Goal: Transaction & Acquisition: Purchase product/service

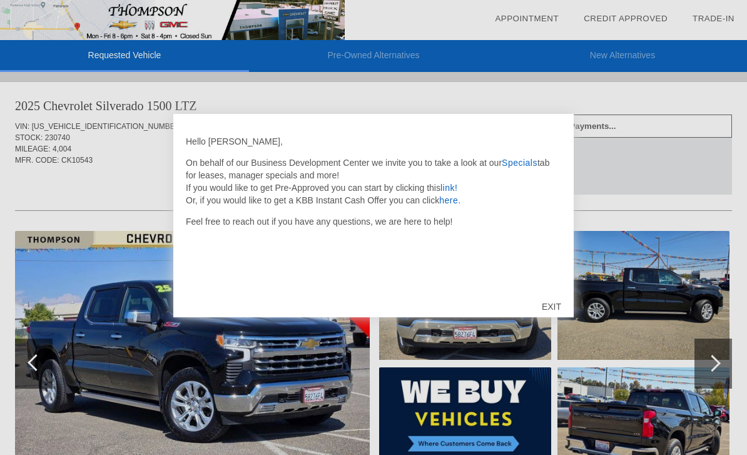
click at [540, 305] on div "EXIT" at bounding box center [551, 307] width 44 height 38
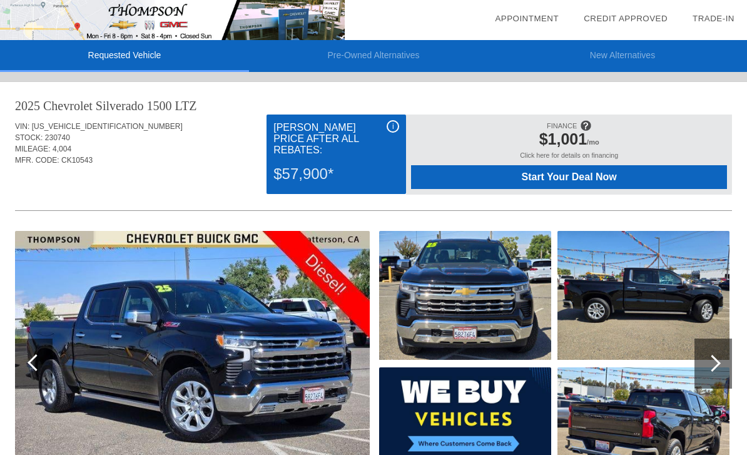
click at [576, 189] on div "Start Your Deal Now" at bounding box center [569, 177] width 316 height 24
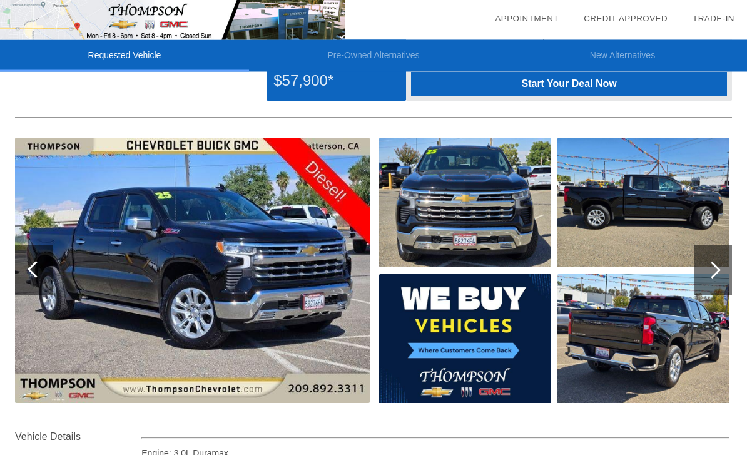
click at [96, 293] on img at bounding box center [192, 270] width 355 height 265
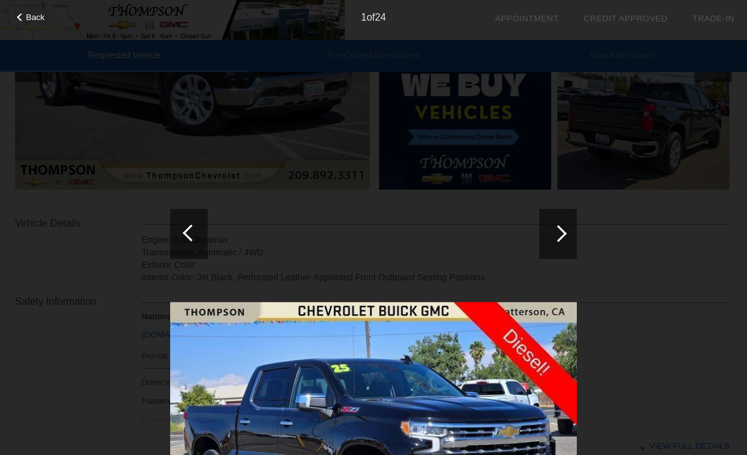
scroll to position [272, 0]
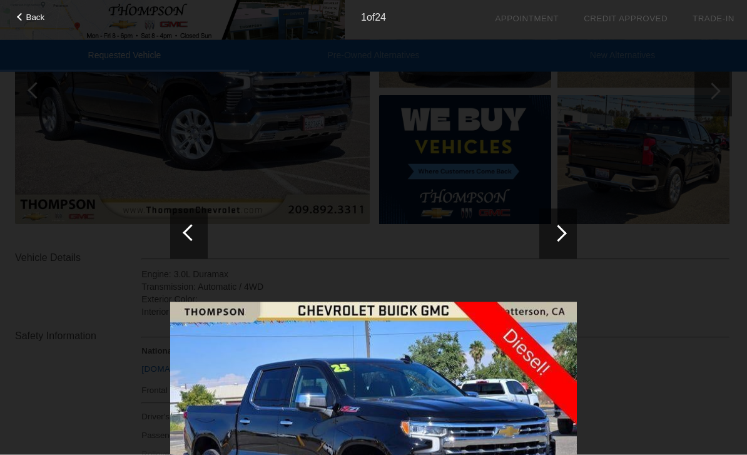
click at [200, 367] on img at bounding box center [373, 454] width 407 height 305
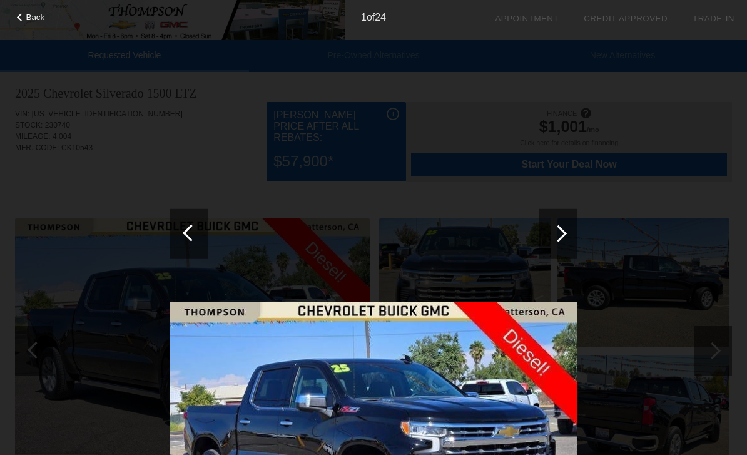
scroll to position [0, 0]
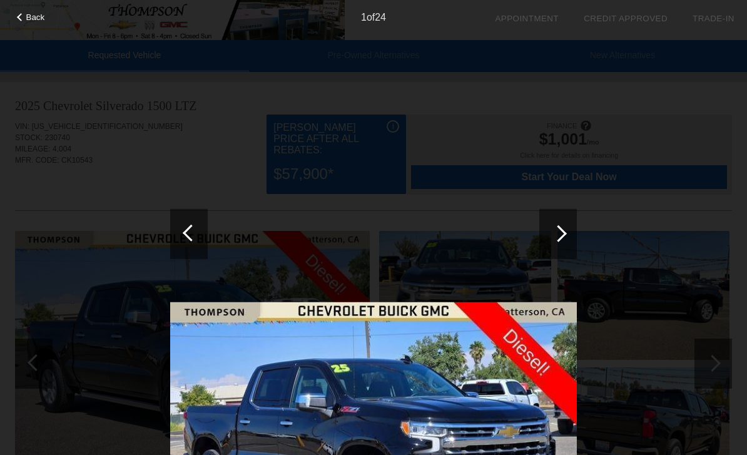
click at [23, 16] on div "Back" at bounding box center [31, 16] width 63 height 6
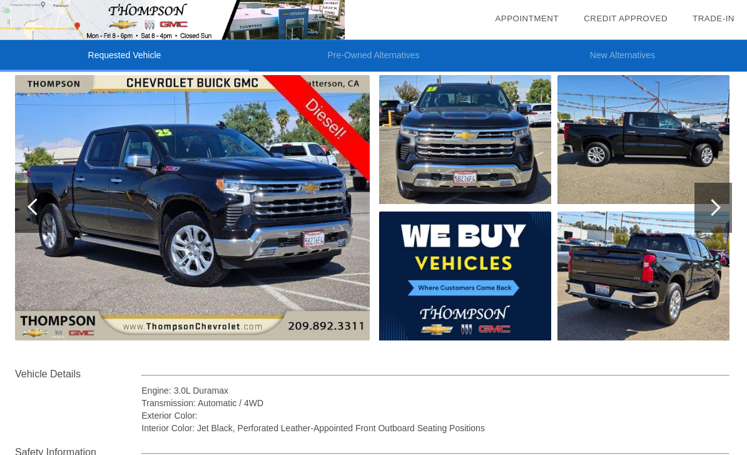
click at [95, 239] on img at bounding box center [192, 208] width 355 height 265
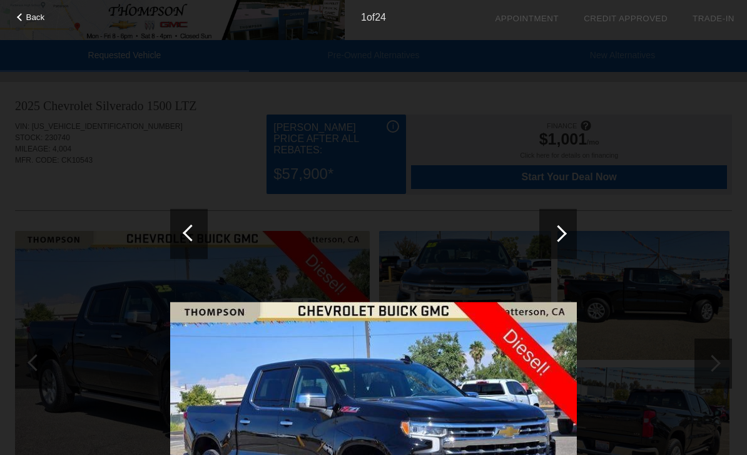
click at [26, 20] on span "Back" at bounding box center [35, 17] width 19 height 9
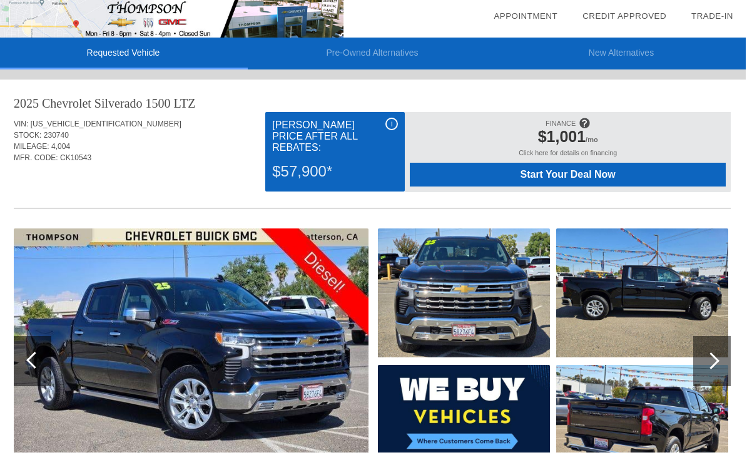
click at [91, 338] on img at bounding box center [192, 363] width 355 height 265
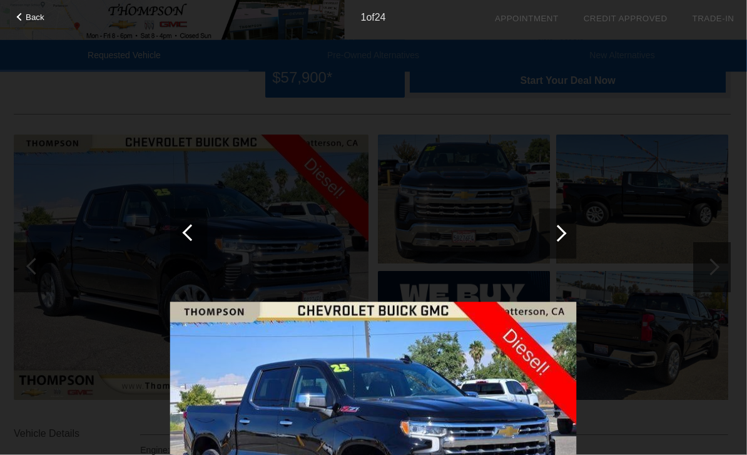
scroll to position [111, 1]
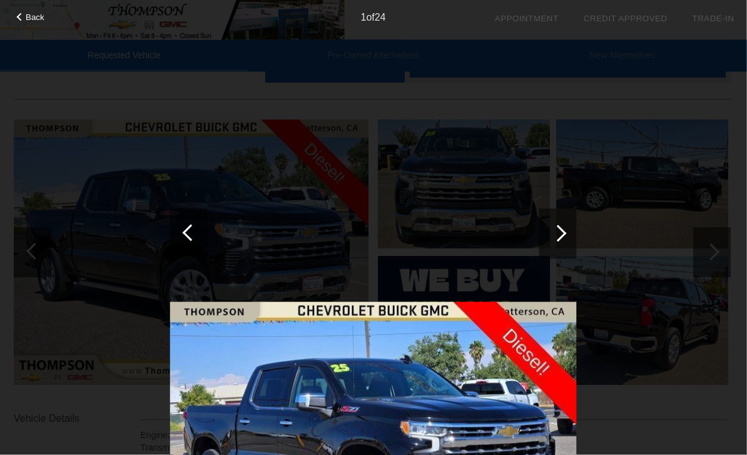
click at [220, 382] on img at bounding box center [373, 454] width 407 height 305
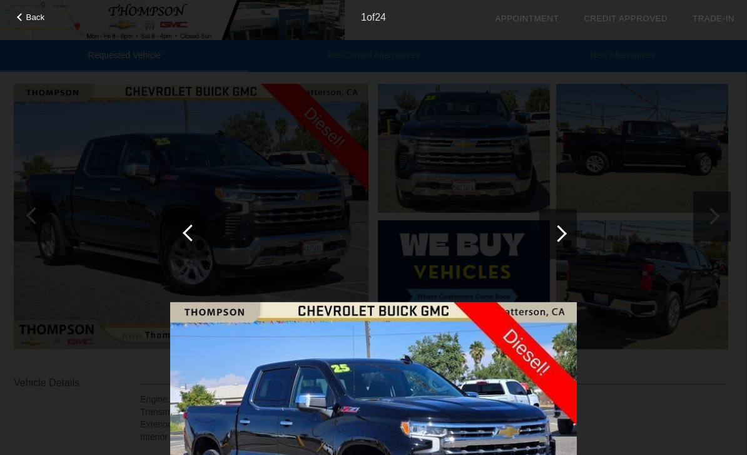
scroll to position [141, 1]
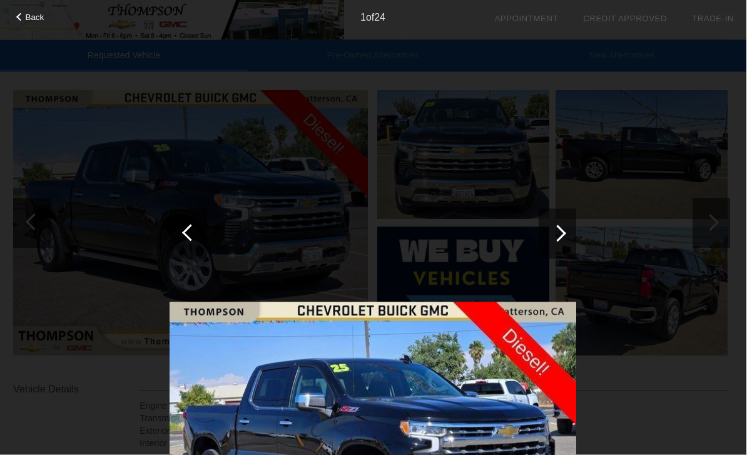
click at [555, 241] on div at bounding box center [558, 233] width 38 height 50
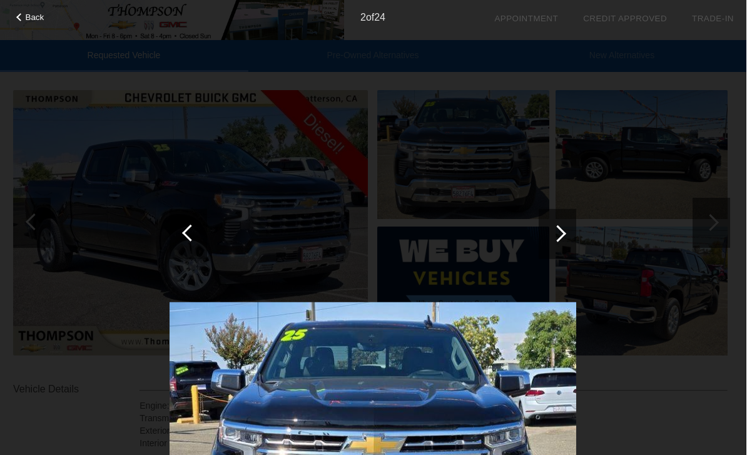
click at [562, 258] on div at bounding box center [558, 233] width 38 height 50
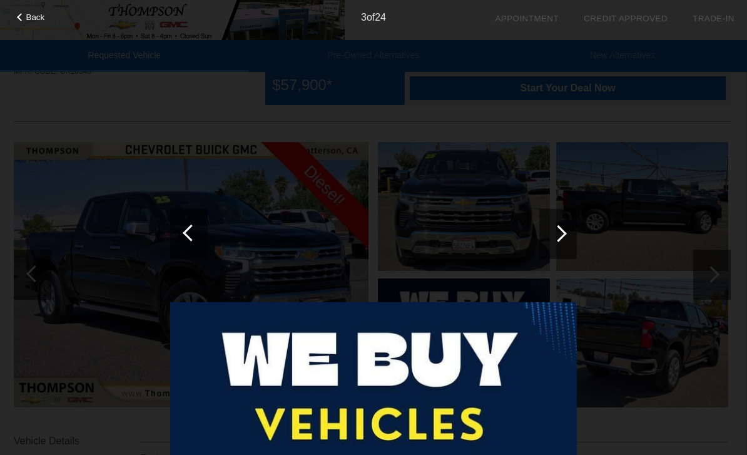
scroll to position [0, 1]
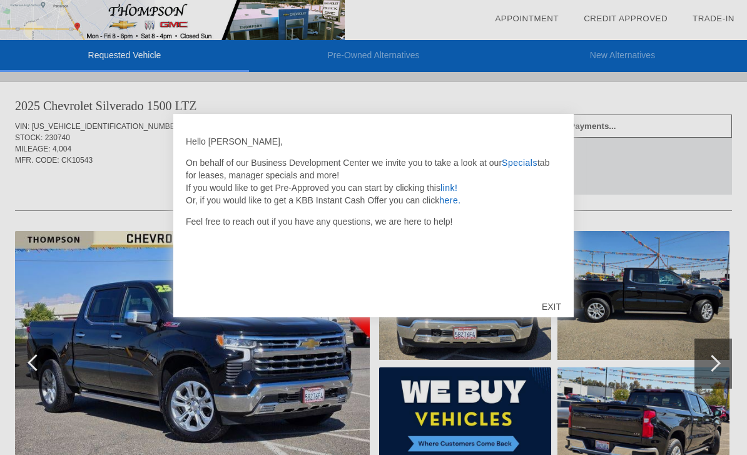
scroll to position [0, 1]
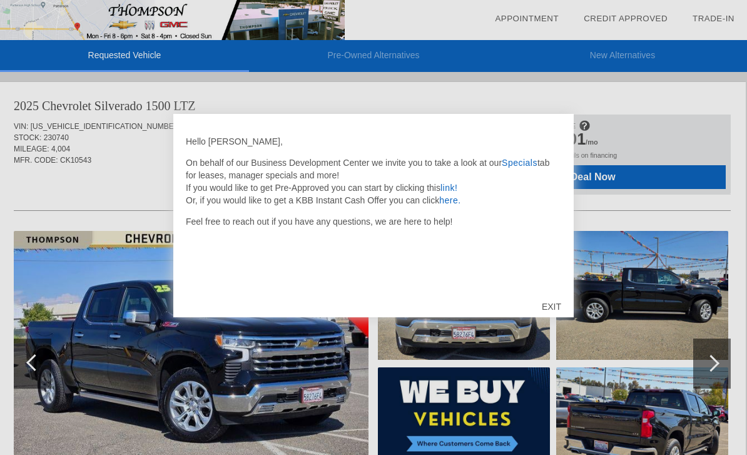
click at [555, 319] on div "EXIT" at bounding box center [551, 307] width 44 height 38
